Goal: Check status: Check status

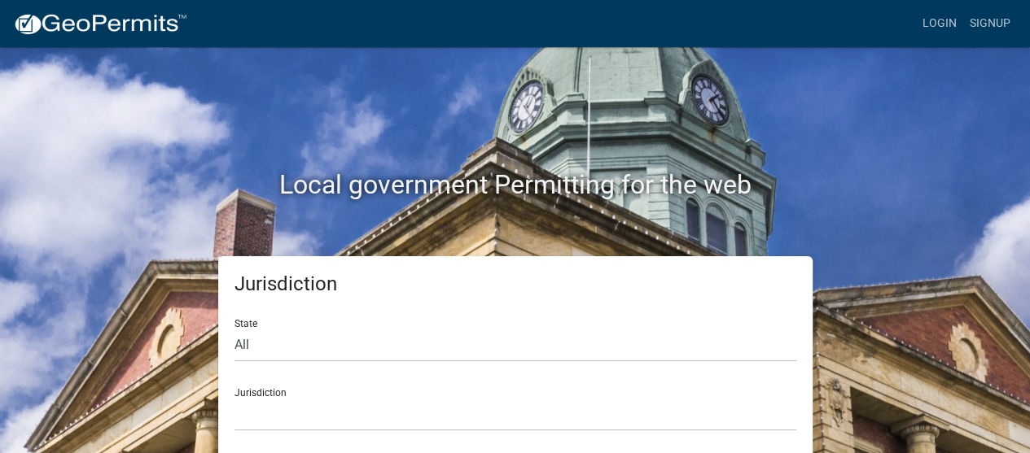
scroll to position [8, 0]
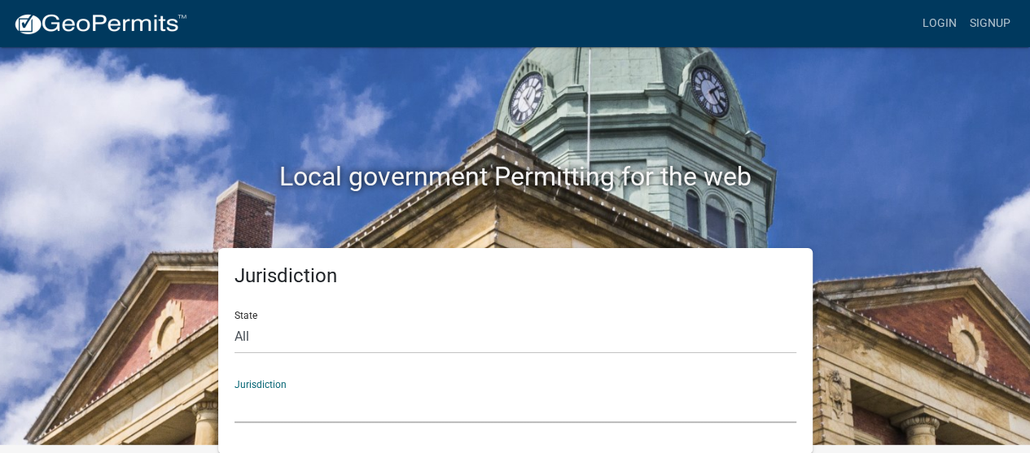
click at [491, 408] on select "[GEOGRAPHIC_DATA], [US_STATE] [GEOGRAPHIC_DATA], [US_STATE][PERSON_NAME][GEOGRA…" at bounding box center [515, 406] width 562 height 33
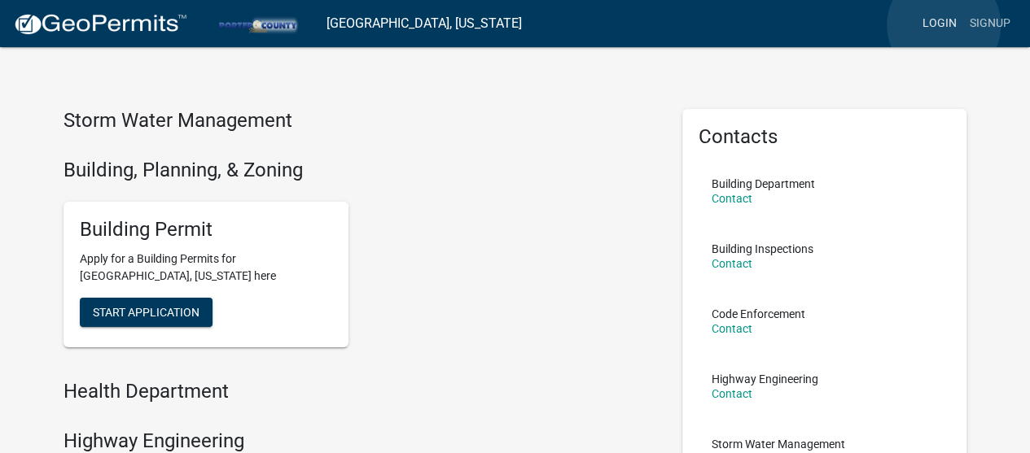
click at [943, 25] on link "Login" at bounding box center [939, 23] width 47 height 31
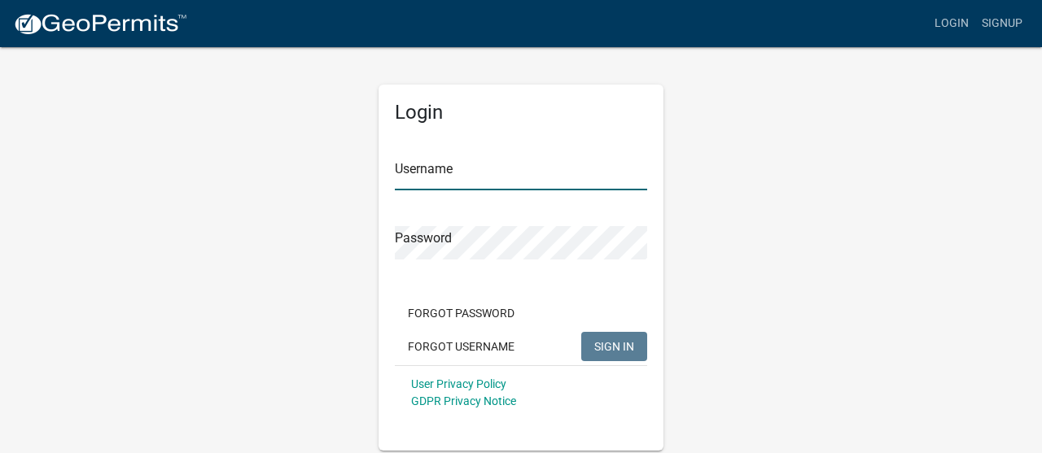
click at [466, 175] on input "Username" at bounding box center [521, 173] width 252 height 33
type input "maxchambers"
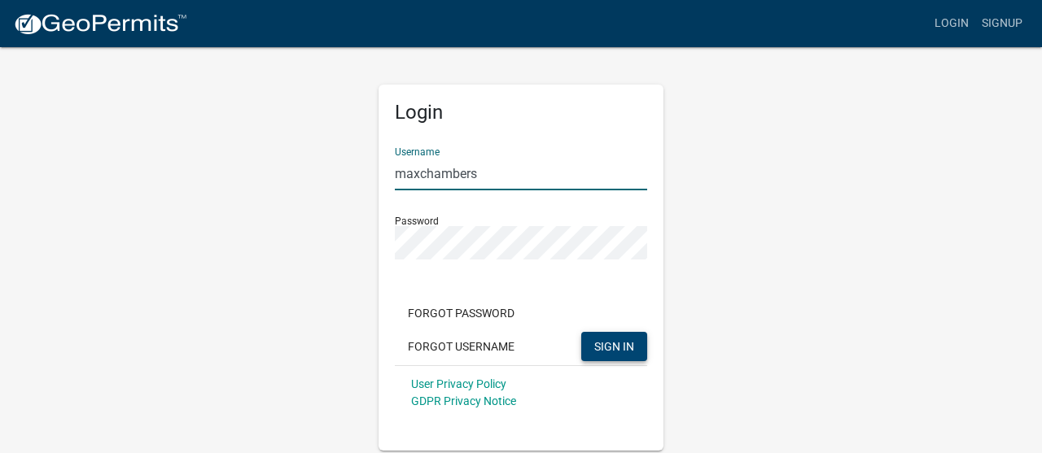
click at [646, 346] on button "SIGN IN" at bounding box center [614, 346] width 66 height 29
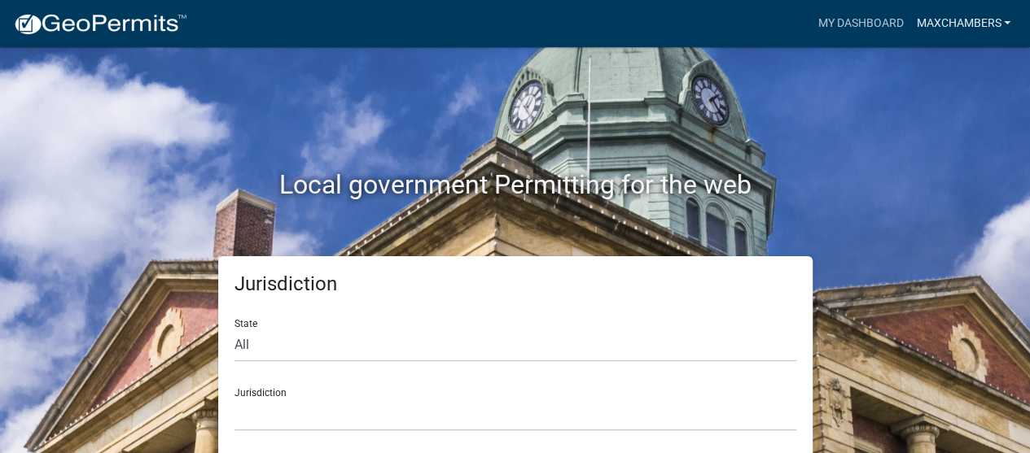
click at [974, 15] on link "maxchambers" at bounding box center [962, 23] width 107 height 31
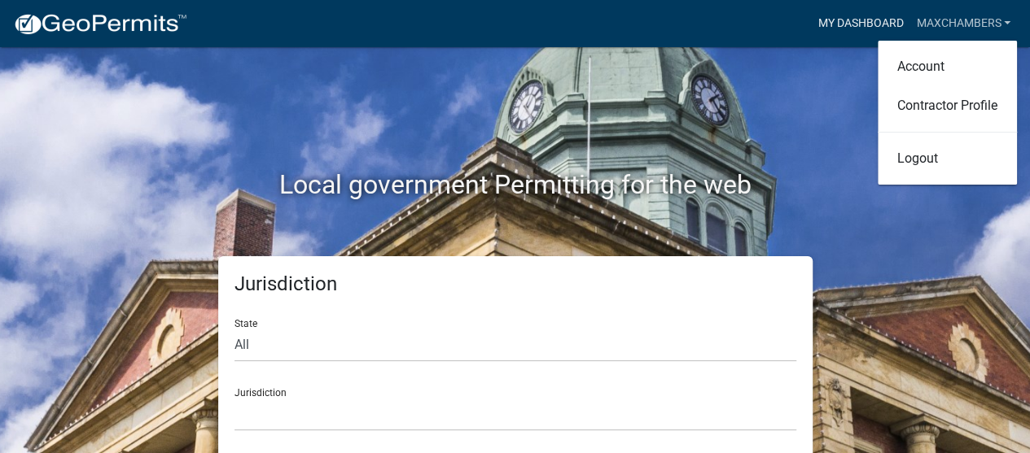
click at [836, 32] on link "My Dashboard" at bounding box center [860, 23] width 99 height 31
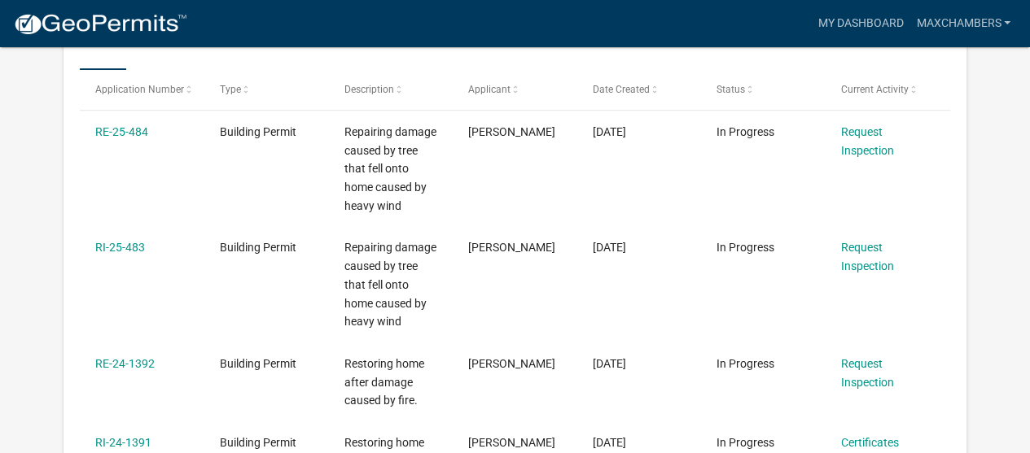
scroll to position [292, 0]
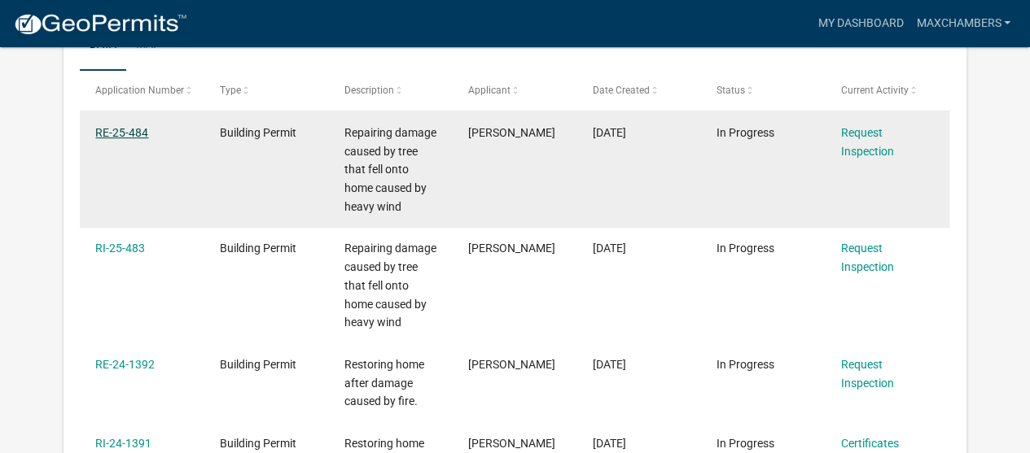
click at [134, 133] on link "RE-25-484" at bounding box center [121, 132] width 53 height 13
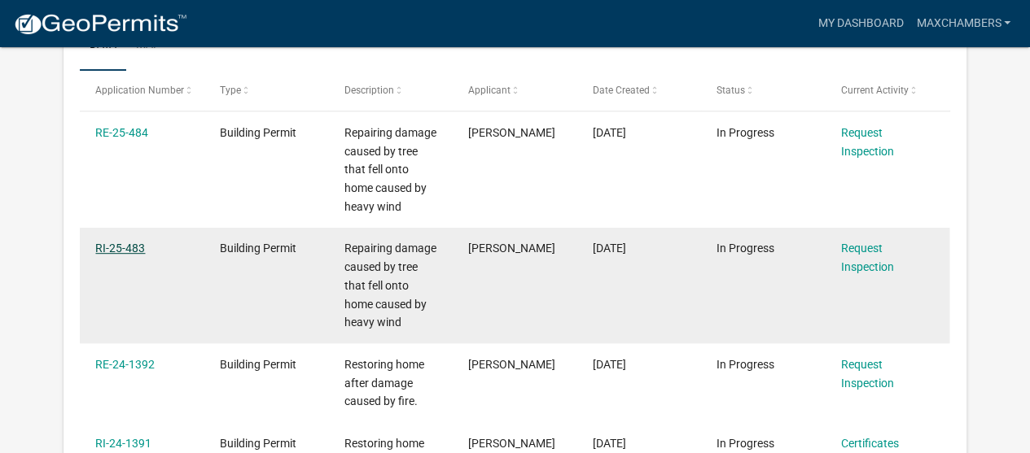
click at [130, 250] on link "RI-25-483" at bounding box center [120, 248] width 50 height 13
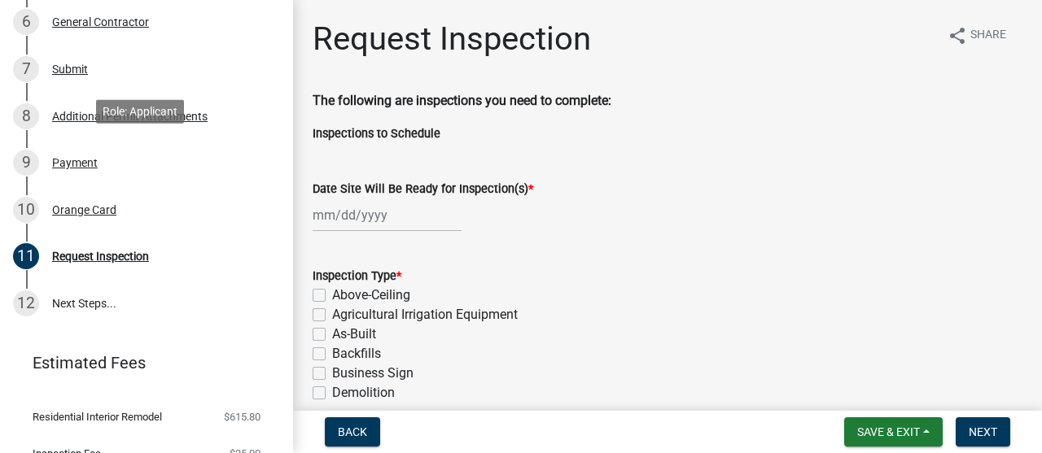
scroll to position [453, 0]
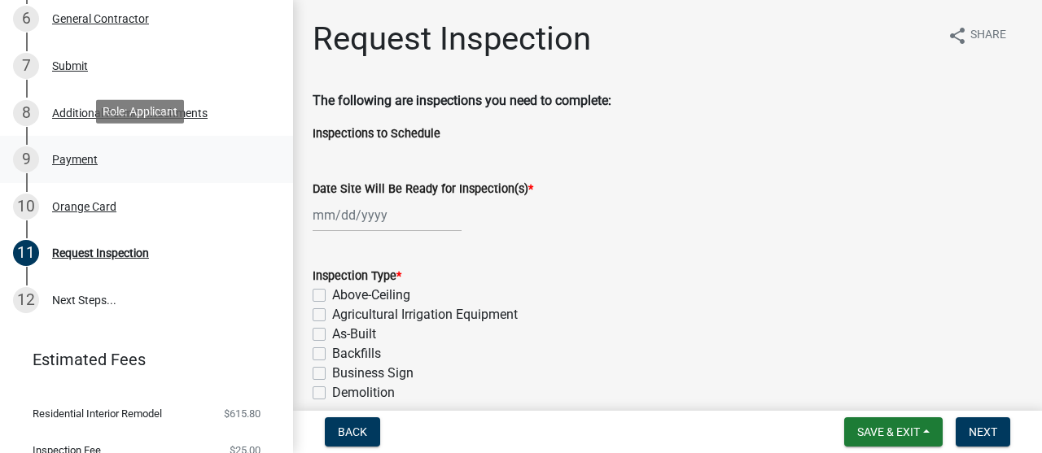
click at [77, 155] on div "Payment" at bounding box center [75, 159] width 46 height 11
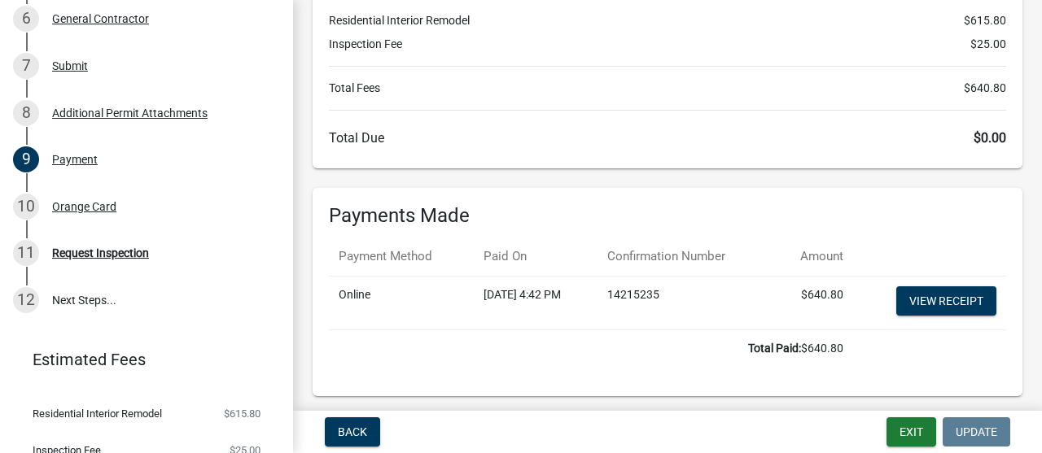
scroll to position [212, 0]
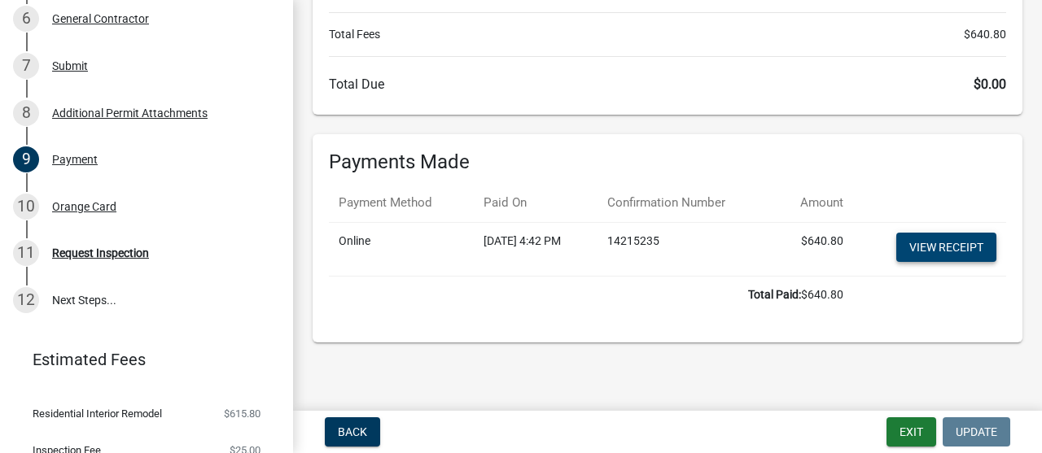
click at [908, 248] on link "View receipt" at bounding box center [946, 247] width 100 height 29
click at [81, 206] on div "Orange Card" at bounding box center [84, 206] width 64 height 11
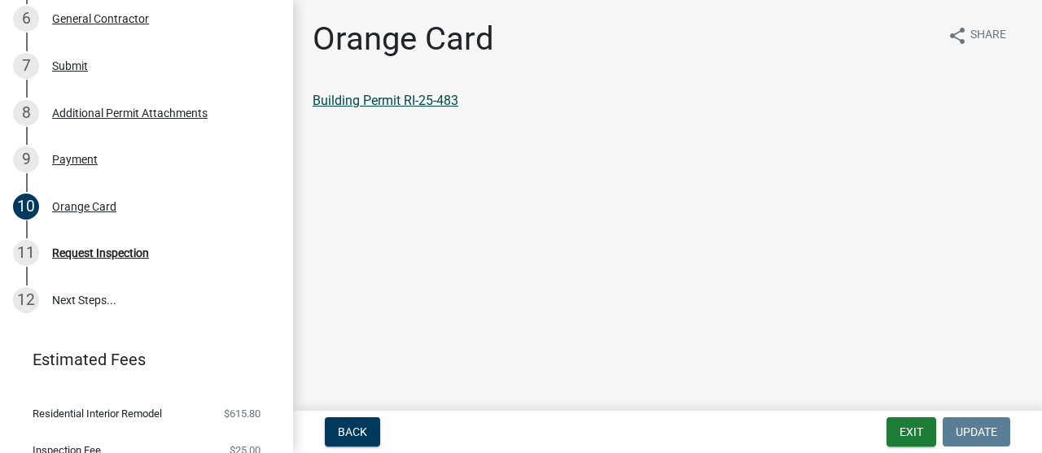
click at [417, 102] on link "Building Permit RI-25-483" at bounding box center [386, 100] width 146 height 15
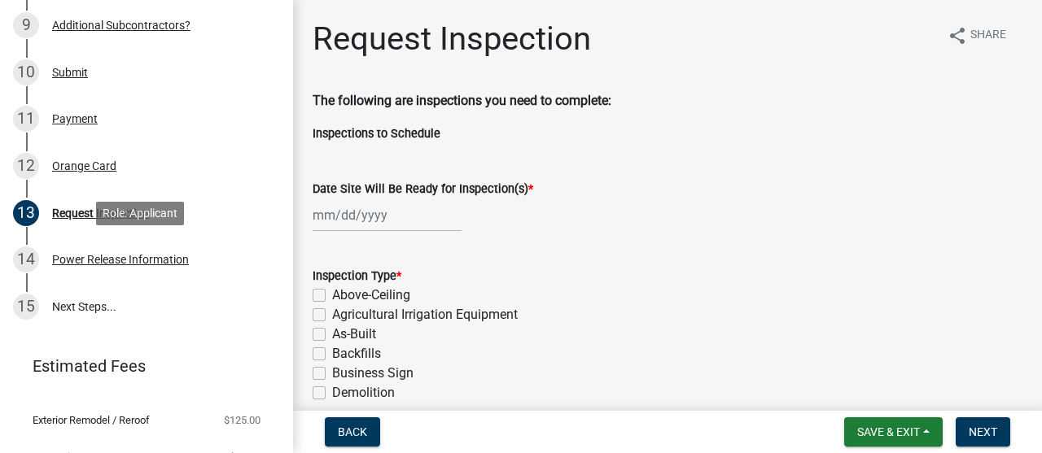
scroll to position [589, 0]
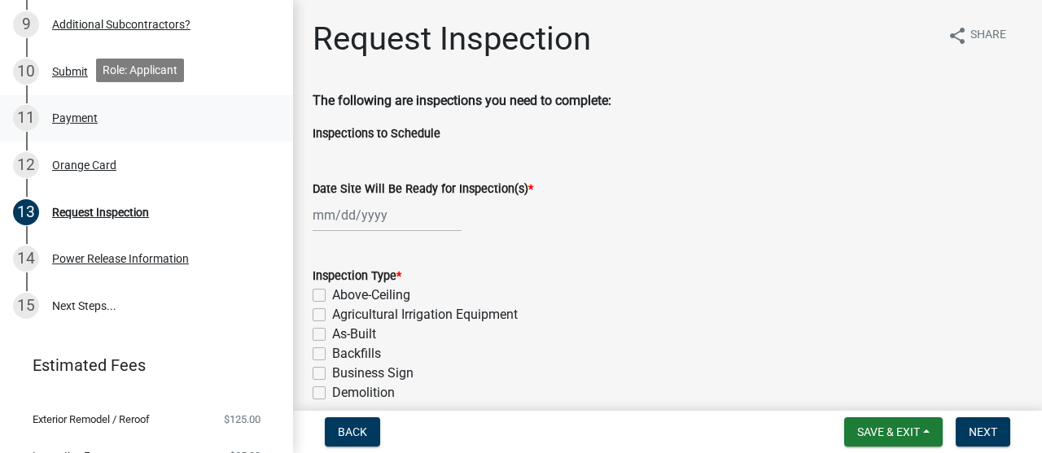
click at [90, 115] on div "Payment" at bounding box center [75, 117] width 46 height 11
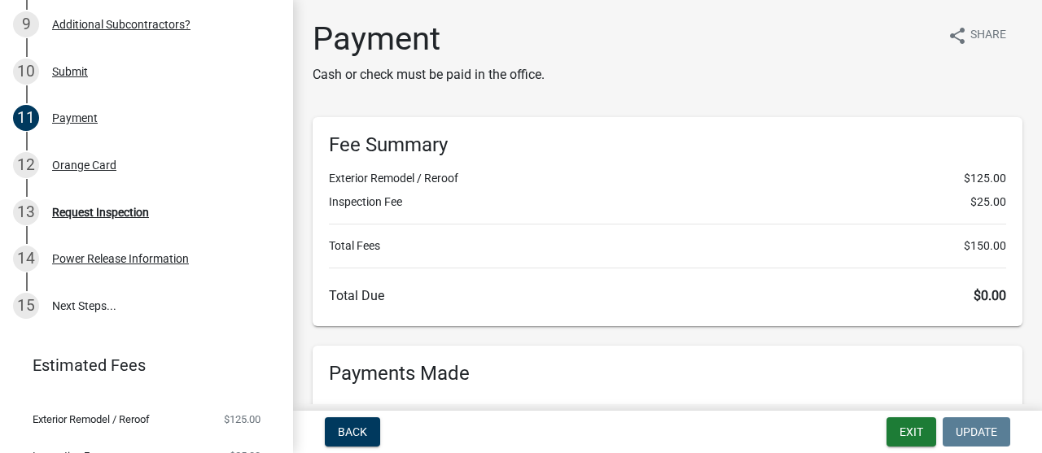
scroll to position [212, 0]
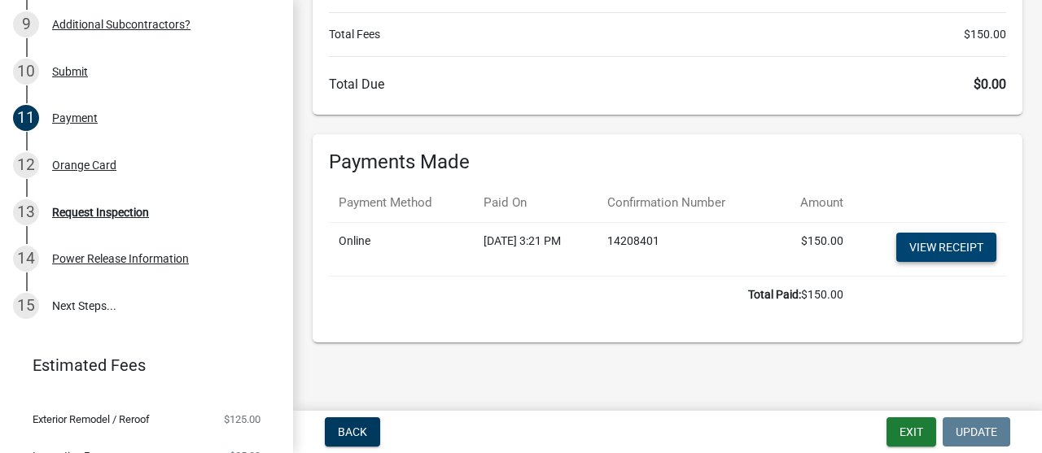
click at [903, 236] on link "View receipt" at bounding box center [946, 247] width 100 height 29
click at [80, 152] on div "12 Orange Card" at bounding box center [140, 165] width 254 height 26
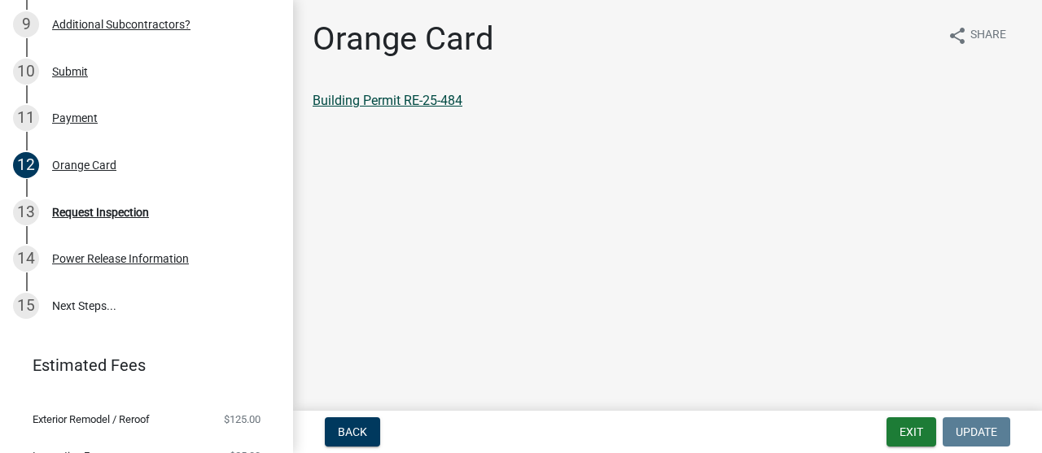
click at [424, 100] on link "Building Permit RE-25-484" at bounding box center [388, 100] width 150 height 15
